Goal: Check status

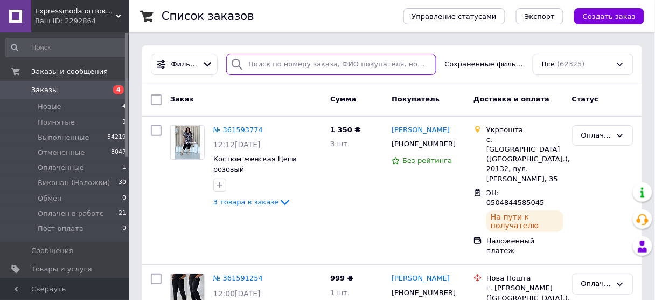
click at [293, 67] on input "search" at bounding box center [331, 64] width 210 height 21
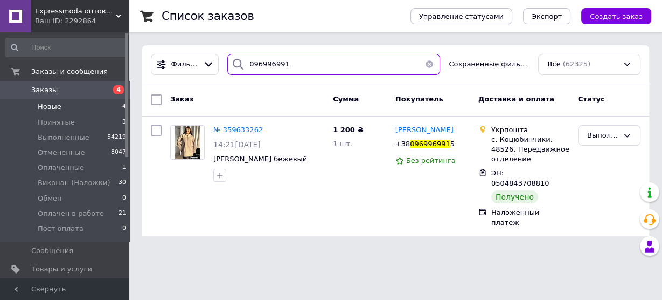
type input "096996991"
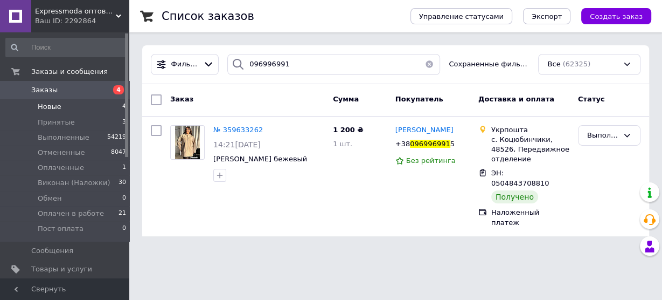
click at [56, 105] on span "Новые" at bounding box center [50, 107] width 24 height 10
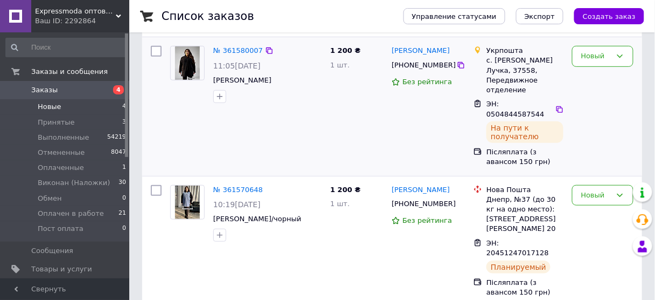
scroll to position [116, 0]
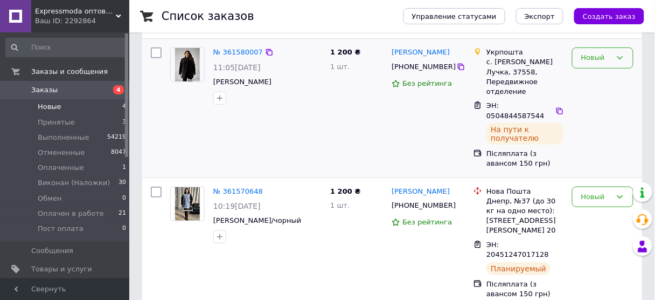
click at [608, 60] on div "Новый" at bounding box center [596, 57] width 30 height 11
click at [599, 110] on li "Виконан (Наложки)" at bounding box center [603, 116] width 60 height 31
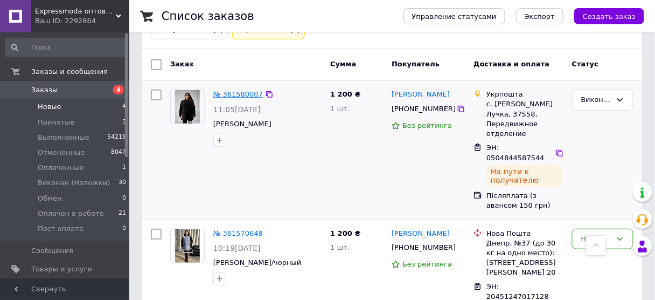
scroll to position [38, 0]
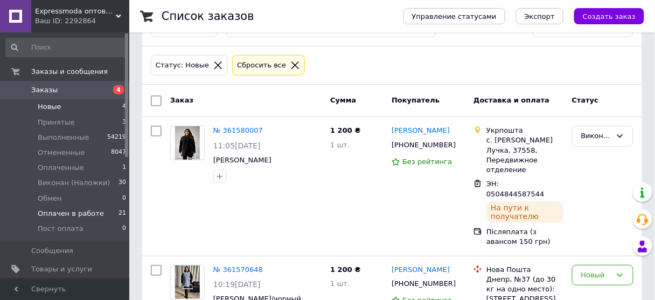
click at [79, 214] on span "Оплачен в работе" at bounding box center [71, 214] width 66 height 10
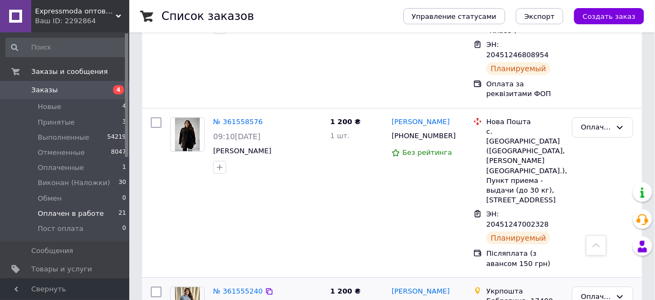
scroll to position [777, 0]
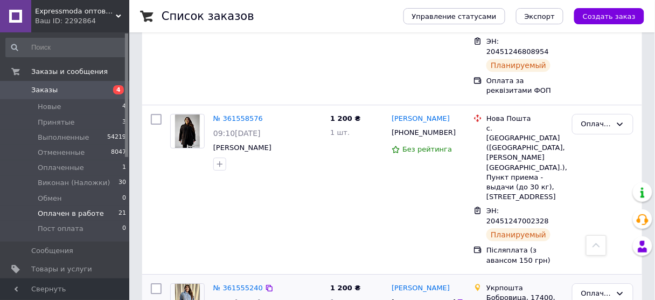
drag, startPoint x: 501, startPoint y: 162, endPoint x: 545, endPoint y: 163, distance: 44.2
copy div "0504844584383"
click at [81, 187] on span "Виконан (Наложки)" at bounding box center [74, 183] width 72 height 10
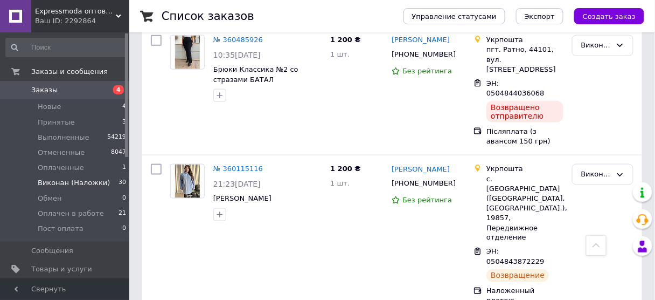
scroll to position [3188, 0]
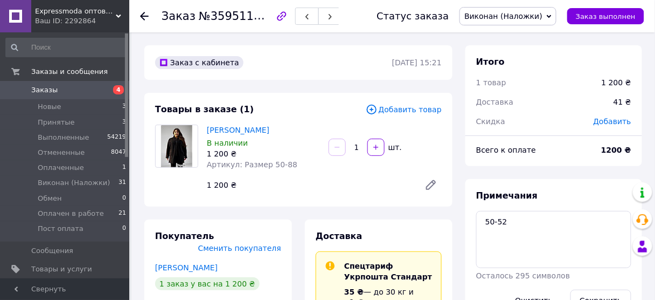
click at [142, 14] on use at bounding box center [144, 16] width 9 height 9
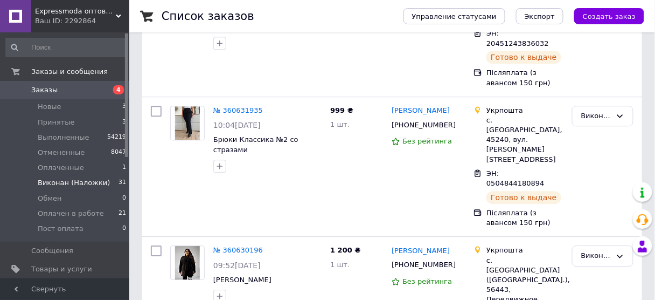
scroll to position [3351, 0]
